Goal: Task Accomplishment & Management: Manage account settings

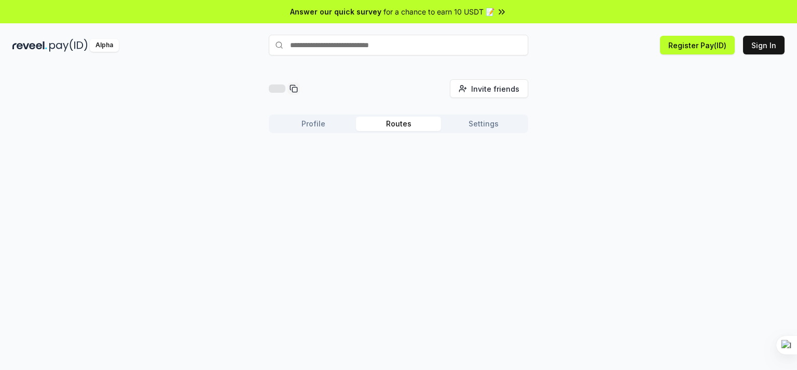
click at [399, 121] on button "Routes" at bounding box center [398, 124] width 85 height 15
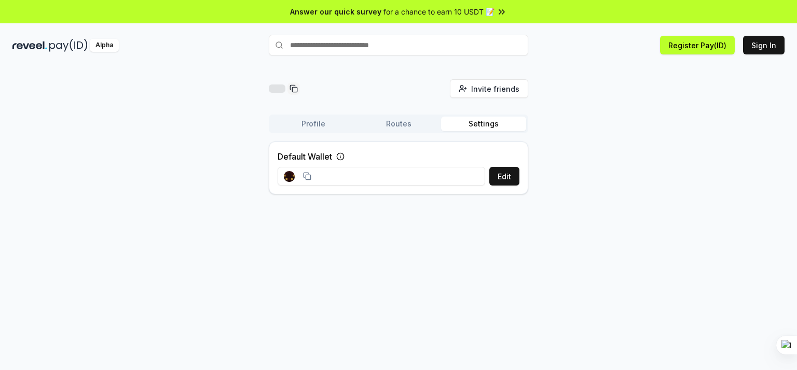
click at [492, 124] on button "Settings" at bounding box center [483, 124] width 85 height 15
click at [423, 178] on input at bounding box center [380, 176] width 207 height 19
